Goal: Navigation & Orientation: Find specific page/section

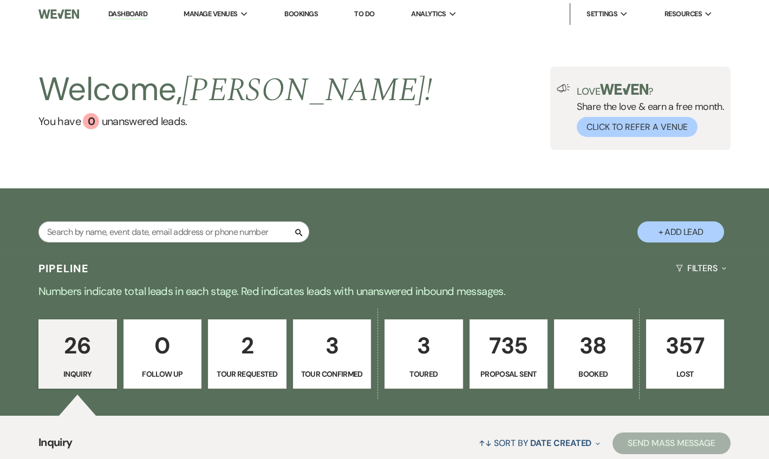
click at [139, 12] on link "Dashboard" at bounding box center [127, 14] width 39 height 10
click at [128, 20] on li "Dashboard" at bounding box center [128, 14] width 50 height 22
click at [130, 12] on link "Dashboard" at bounding box center [127, 14] width 39 height 10
